Goal: Task Accomplishment & Management: Use online tool/utility

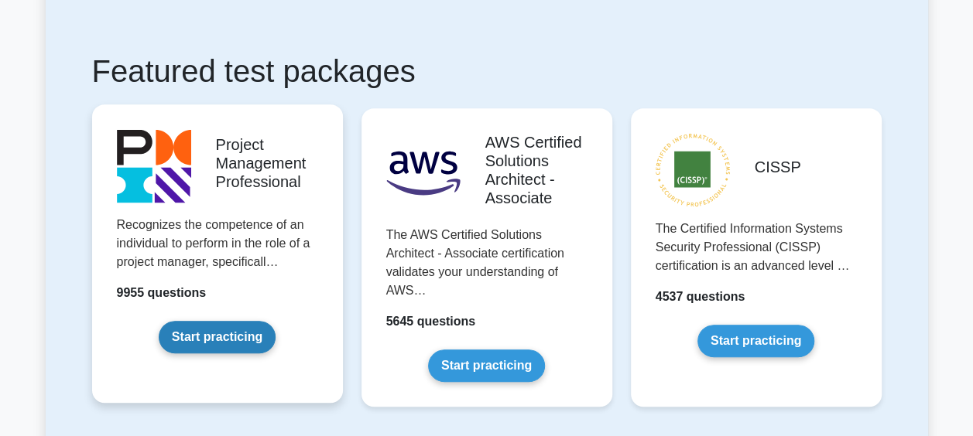
scroll to position [387, 0]
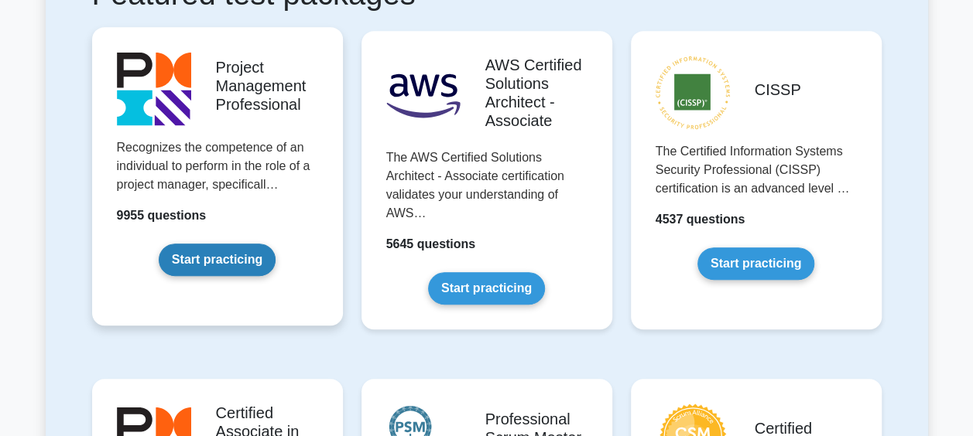
click at [210, 269] on link "Start practicing" at bounding box center [217, 260] width 117 height 32
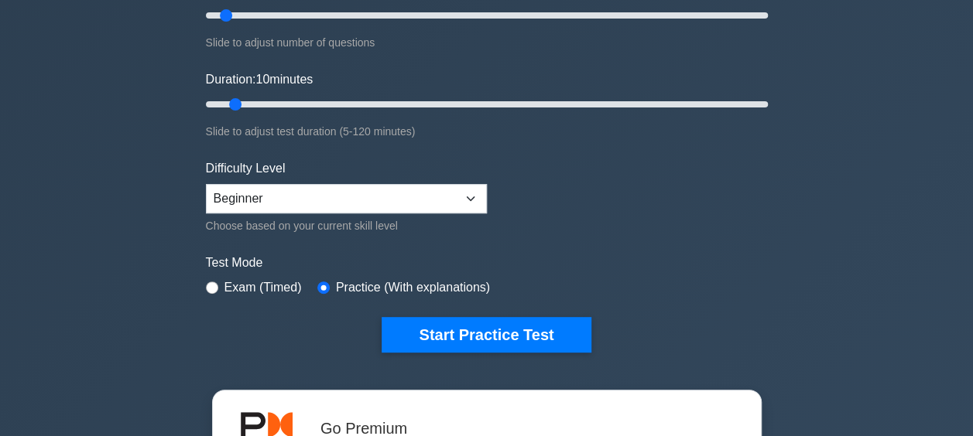
scroll to position [232, 0]
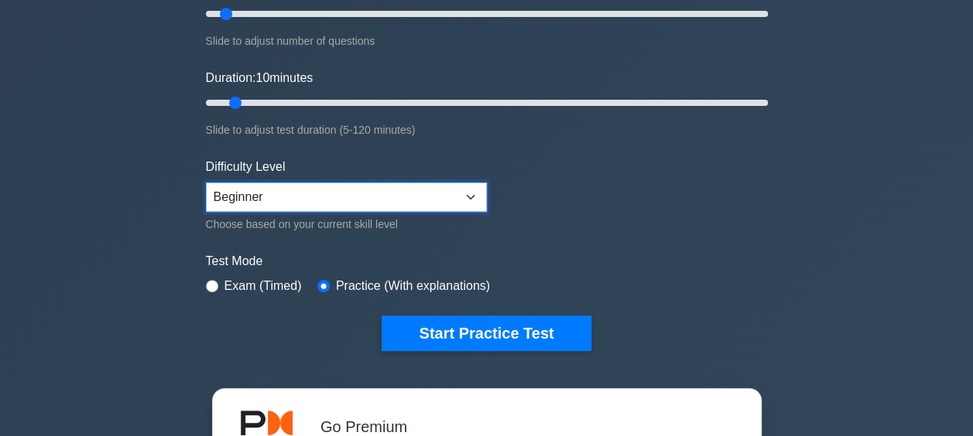
click at [350, 198] on select "Beginner Intermediate Expert" at bounding box center [346, 197] width 281 height 29
click at [625, 192] on form "Topics Scope Management Time Management Cost Management Quality Management Risk…" at bounding box center [487, 112] width 562 height 478
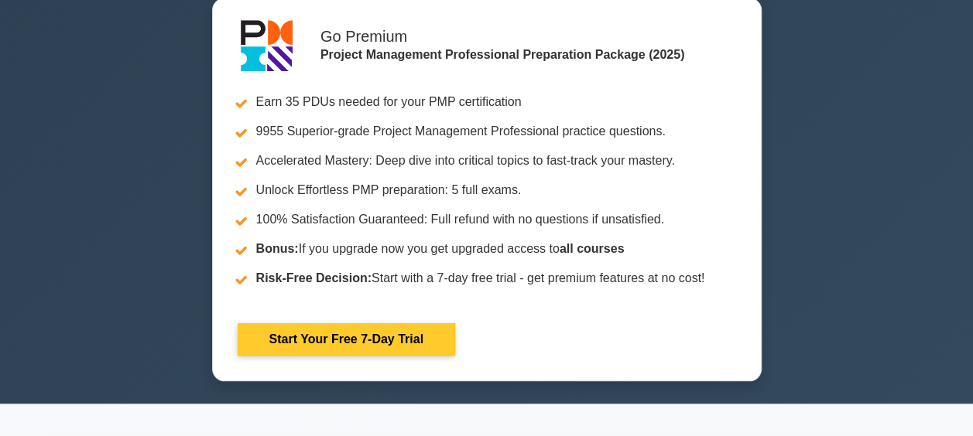
scroll to position [310, 0]
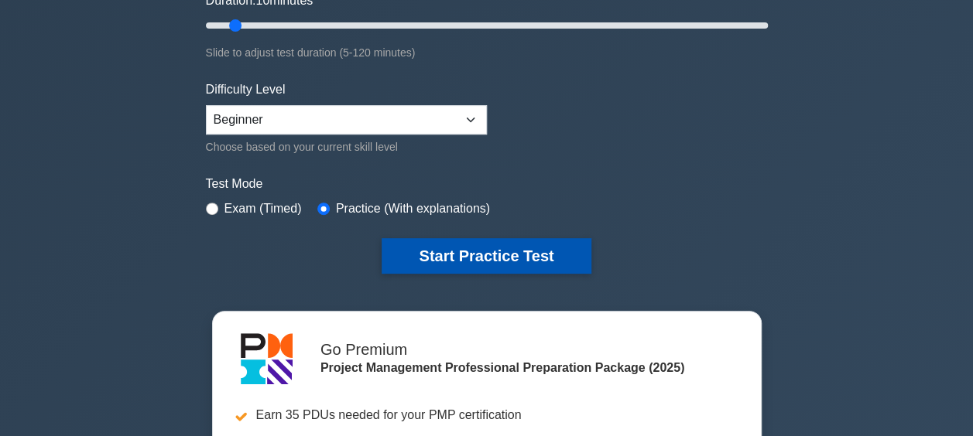
click at [478, 258] on button "Start Practice Test" at bounding box center [485, 256] width 209 height 36
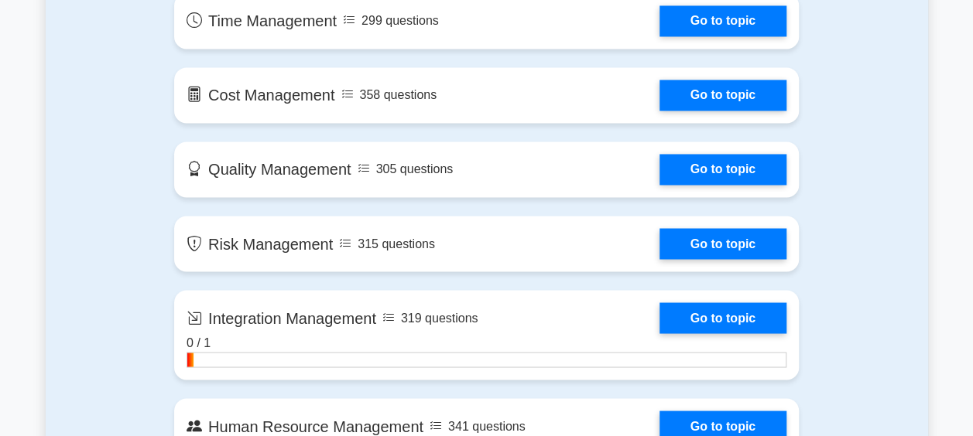
scroll to position [1393, 0]
